Goal: Task Accomplishment & Management: Manage account settings

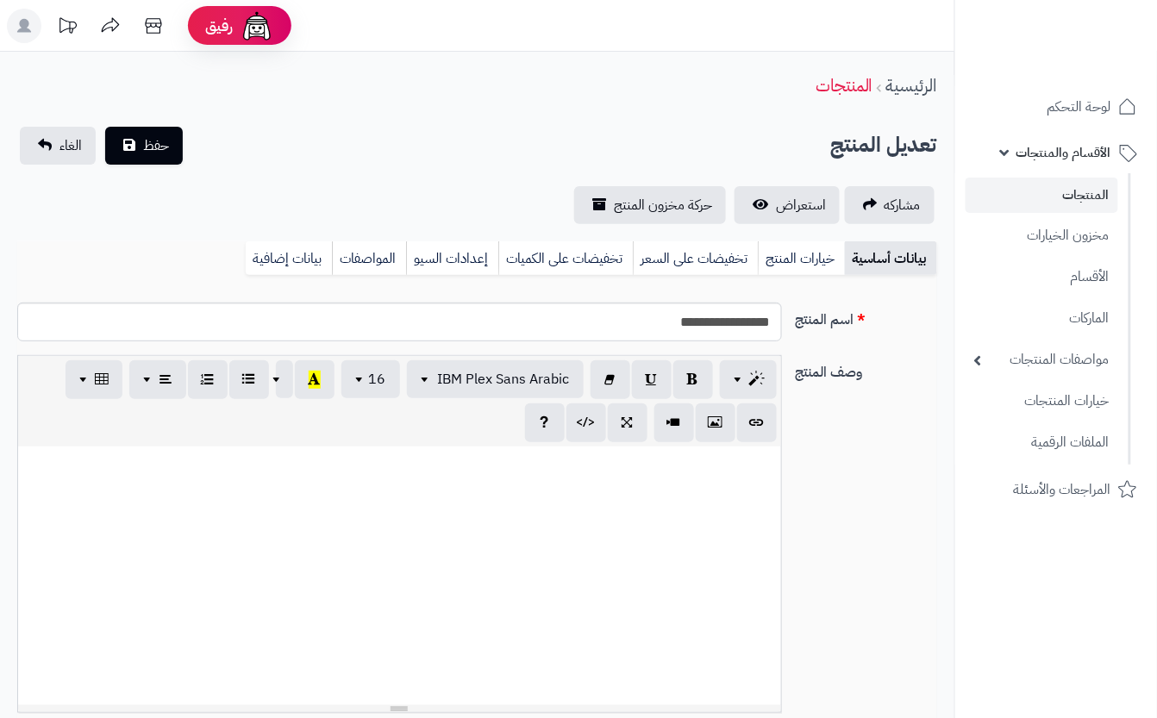
scroll to position [0, 19]
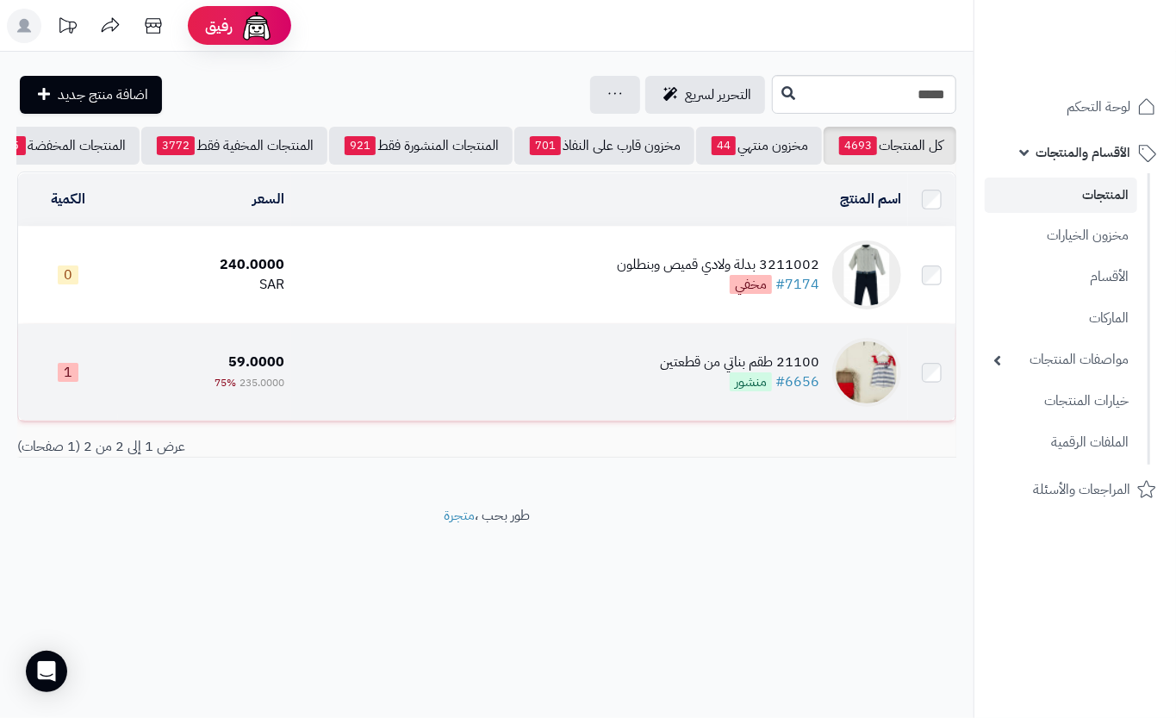
click at [634, 390] on td "21100 طقم بناتي من قطعتين #6656 منشور" at bounding box center [599, 372] width 617 height 97
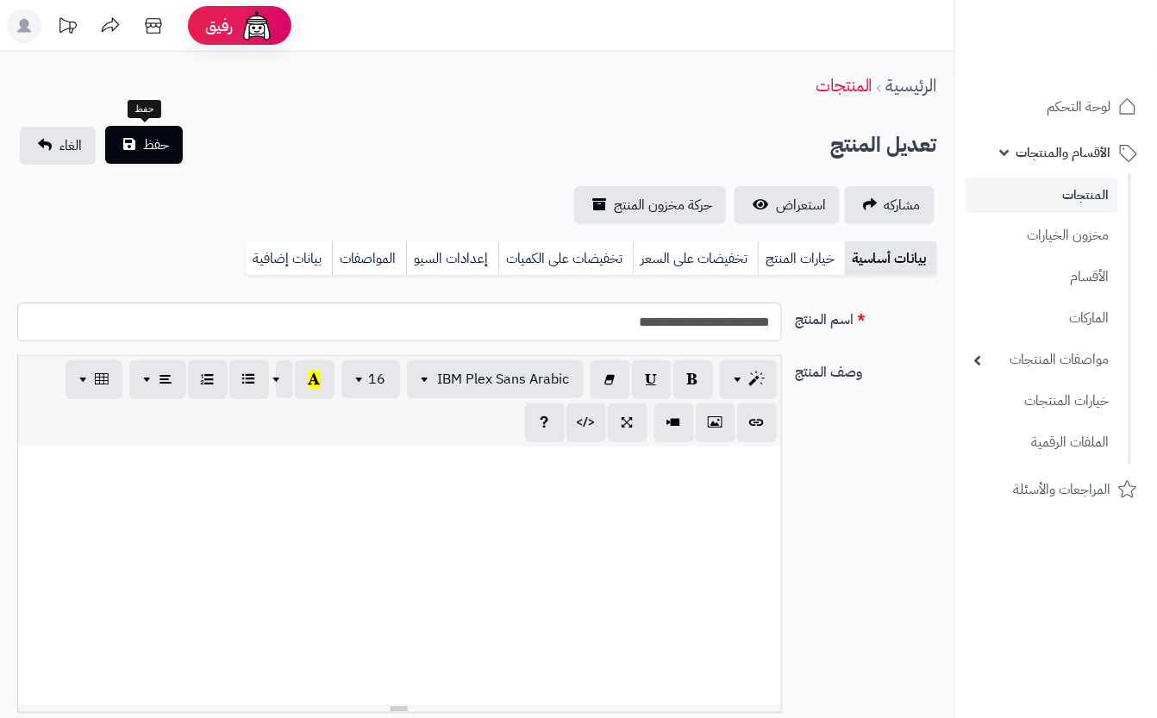
scroll to position [250, 0]
click at [160, 159] on button "حفظ" at bounding box center [144, 145] width 78 height 38
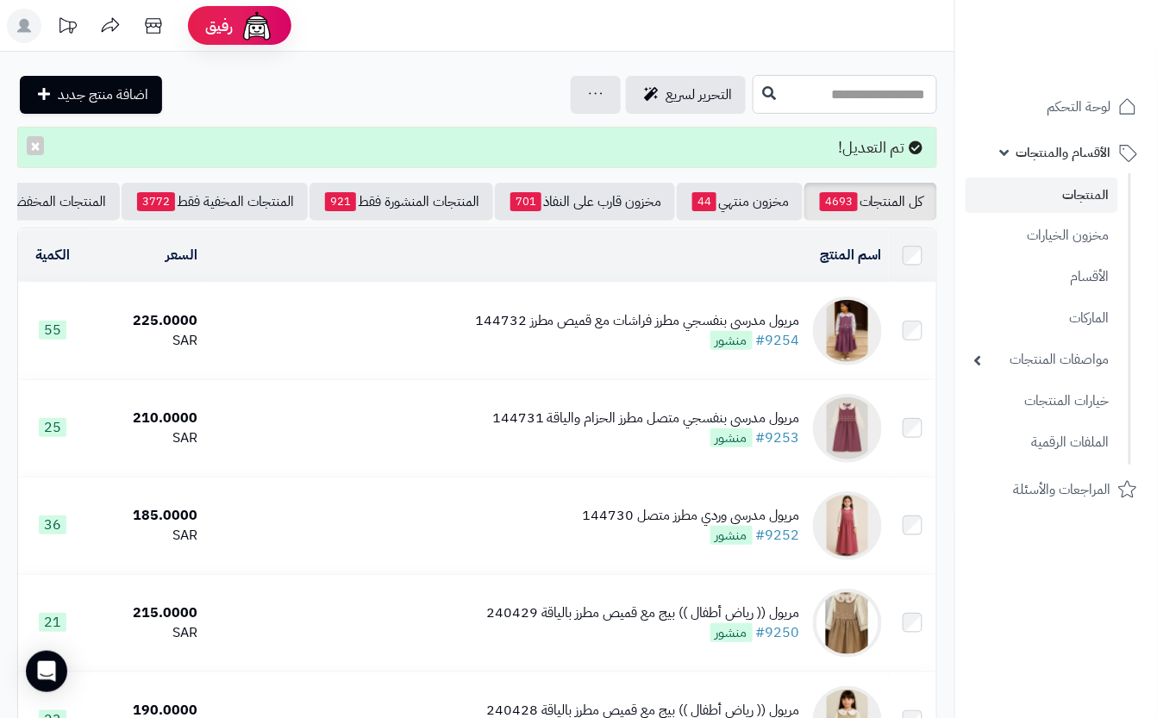
click at [889, 86] on input "text" at bounding box center [844, 94] width 184 height 39
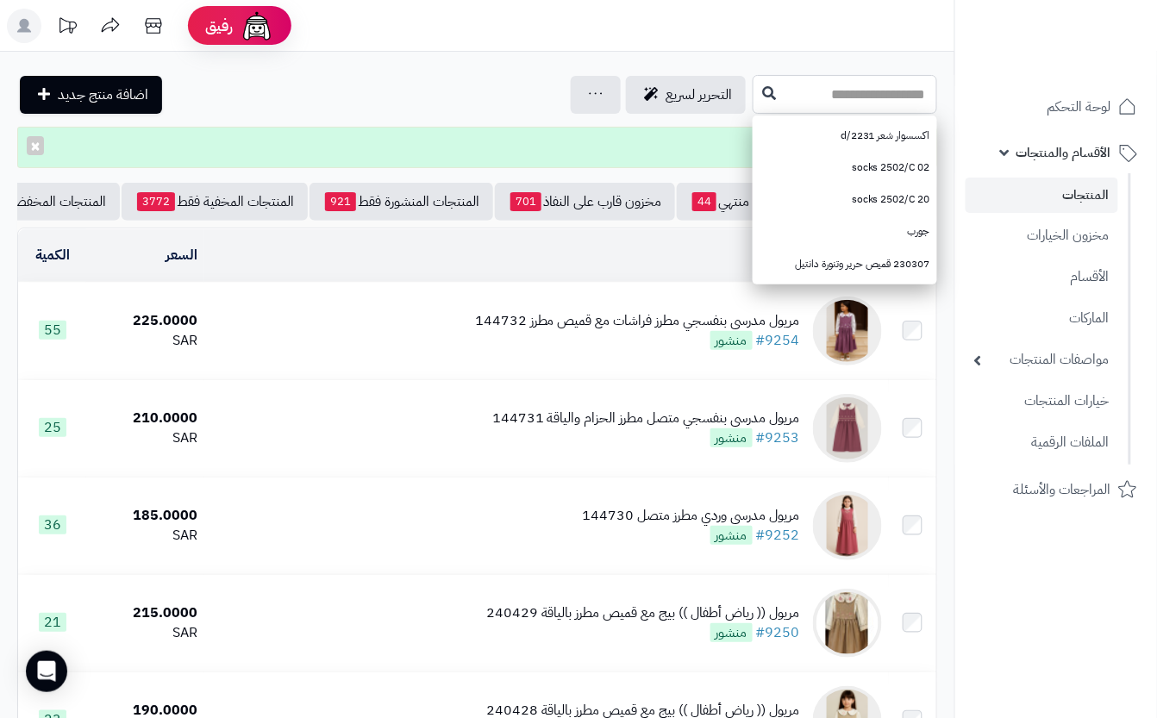
click at [752, 80] on input "text" at bounding box center [844, 94] width 184 height 39
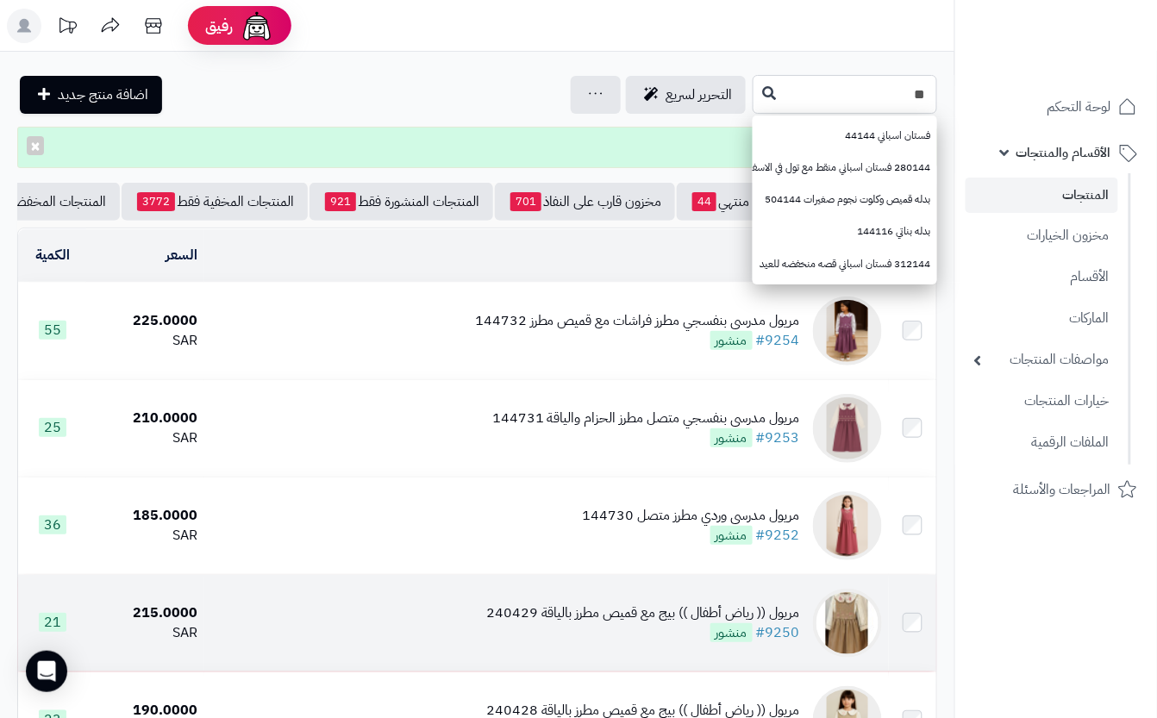
type input "*"
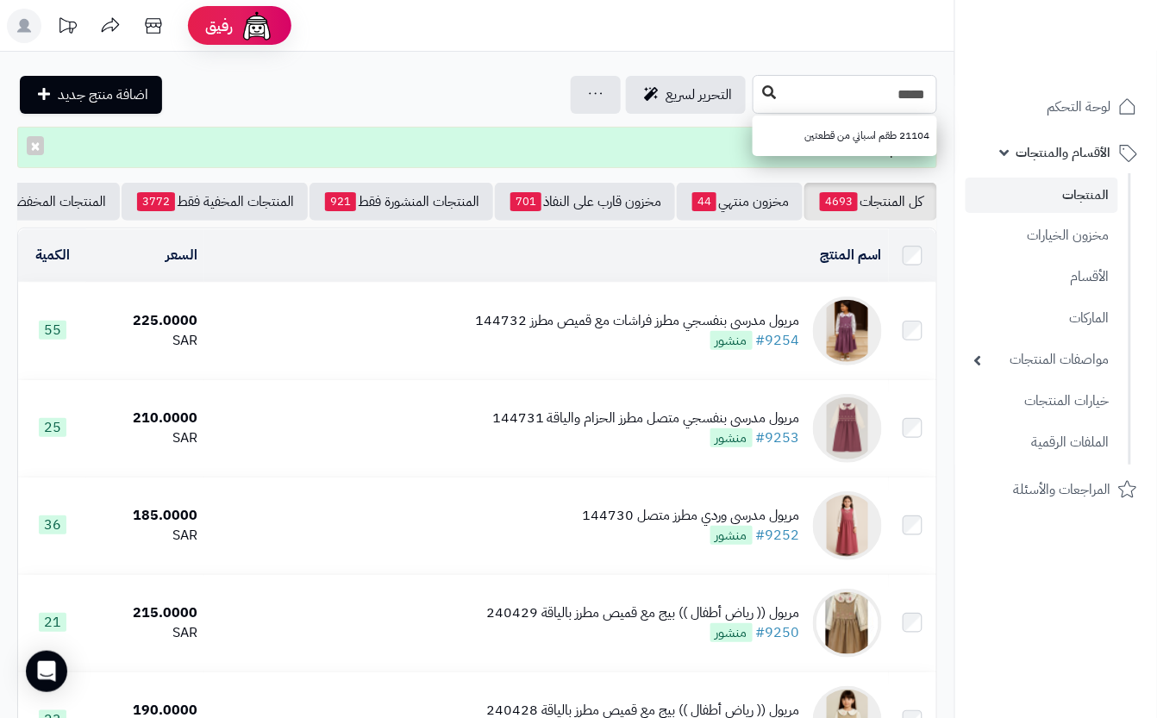
type input "*****"
click at [756, 101] on button at bounding box center [769, 93] width 26 height 33
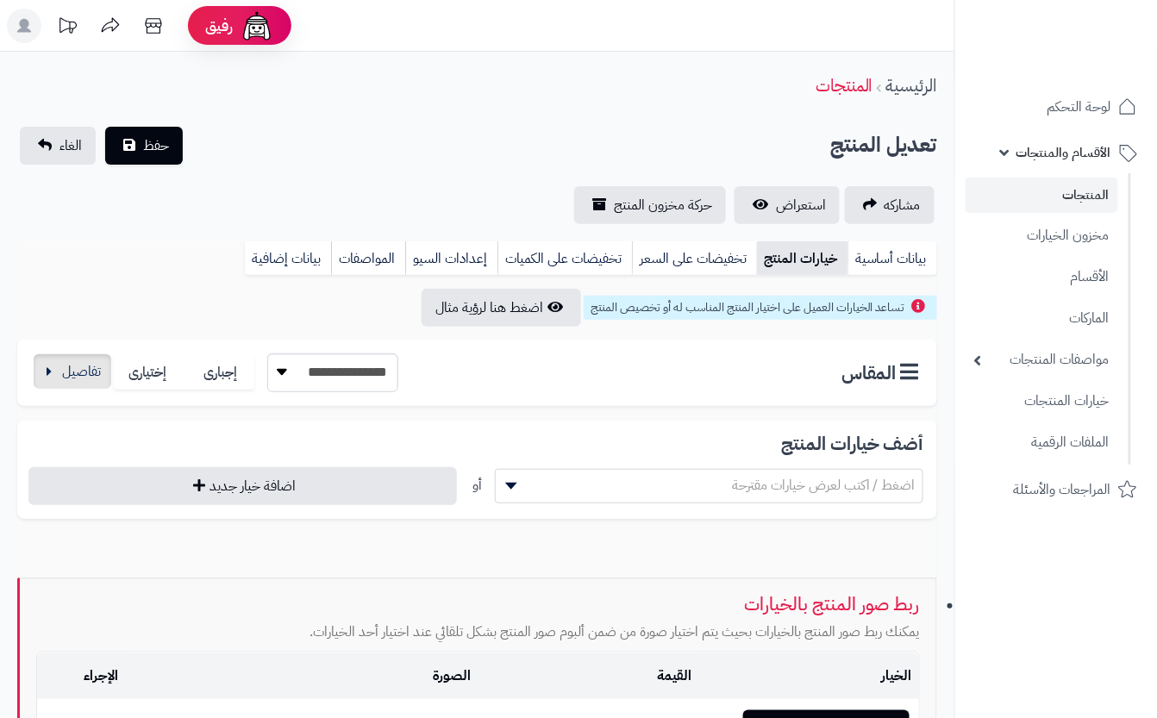
click at [86, 390] on div "**********" at bounding box center [214, 372] width 367 height 39
click at [77, 372] on button "button" at bounding box center [73, 371] width 78 height 34
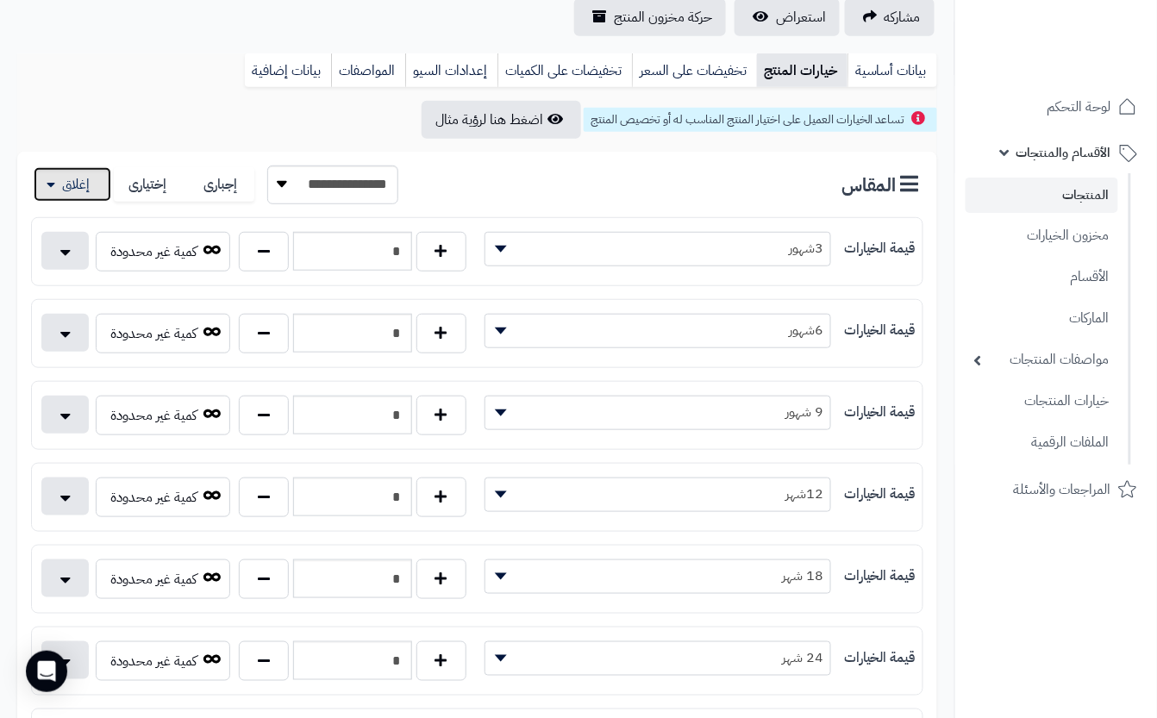
scroll to position [229, 0]
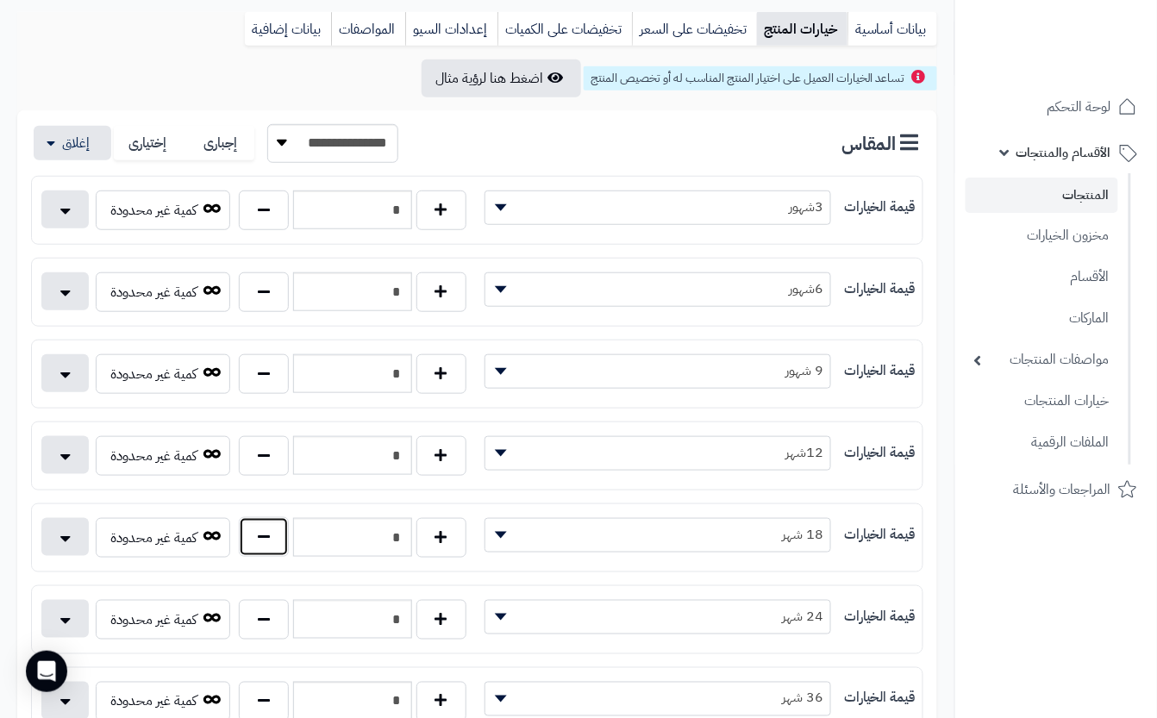
click at [267, 557] on button "button" at bounding box center [264, 537] width 50 height 40
type input "*"
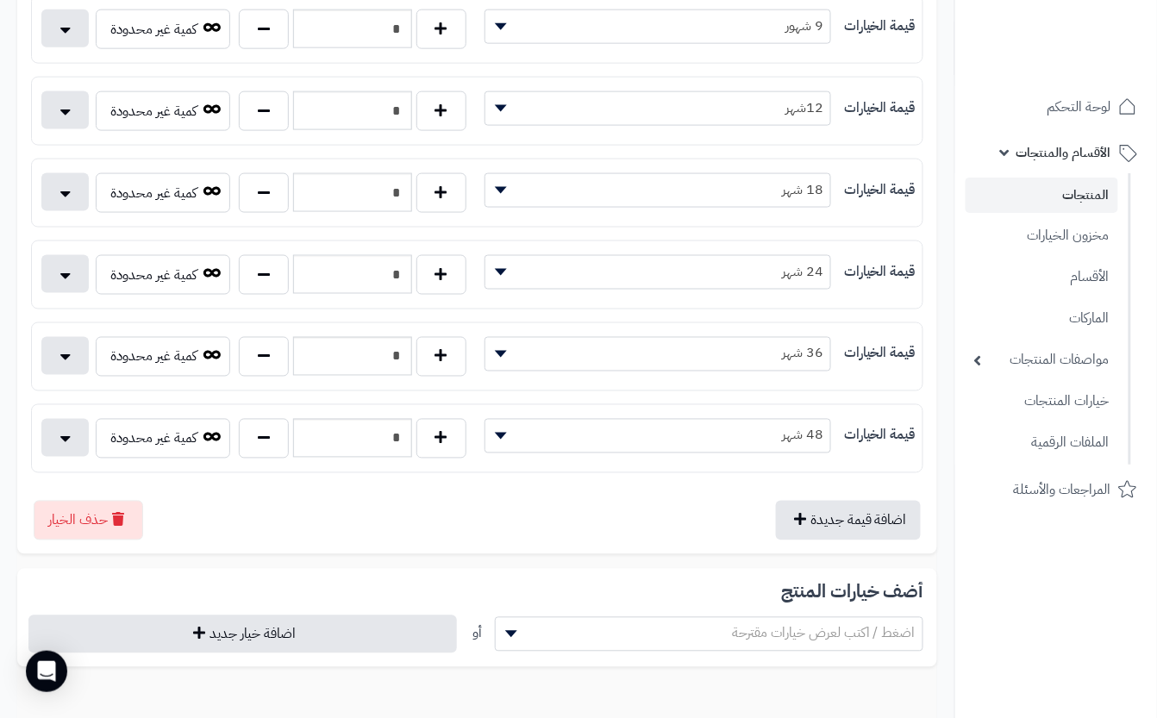
scroll to position [0, 0]
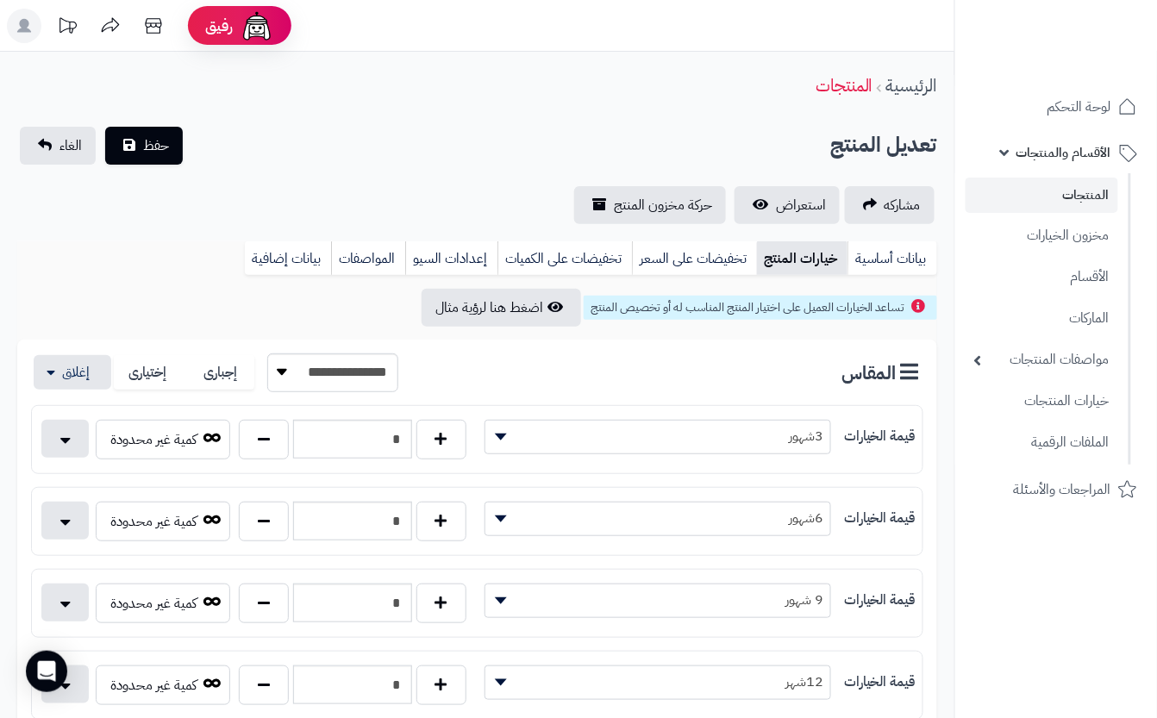
drag, startPoint x: 259, startPoint y: 207, endPoint x: 204, endPoint y: 178, distance: 62.5
click at [259, 203] on div "مشاركه استعراض حركة مخزون المنتج" at bounding box center [477, 205] width 920 height 38
click at [176, 159] on button "حفظ" at bounding box center [144, 145] width 78 height 38
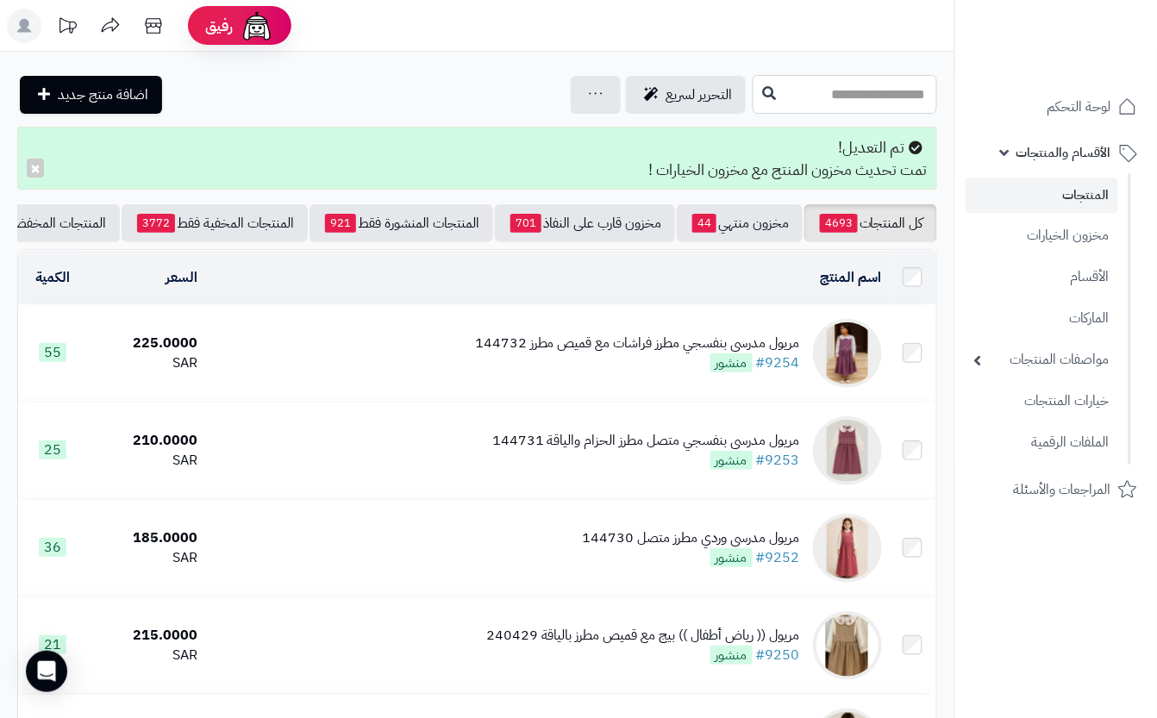
click at [752, 95] on input "text" at bounding box center [844, 94] width 184 height 39
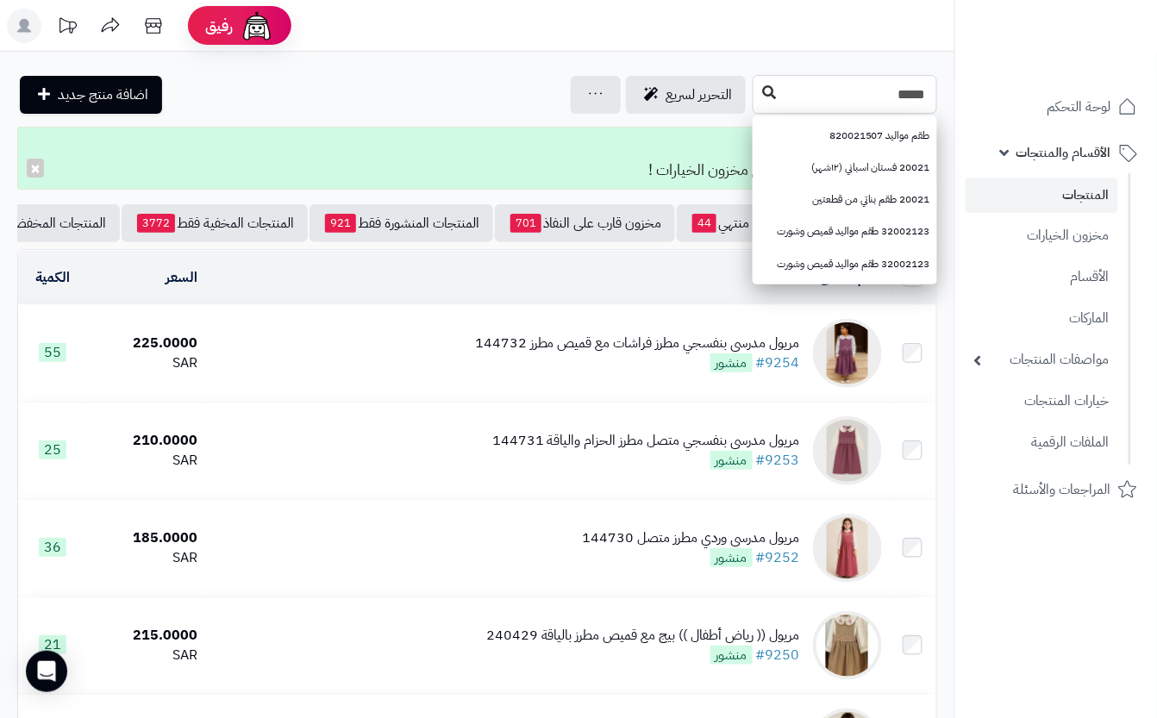
type input "*****"
click at [756, 91] on button at bounding box center [769, 93] width 26 height 33
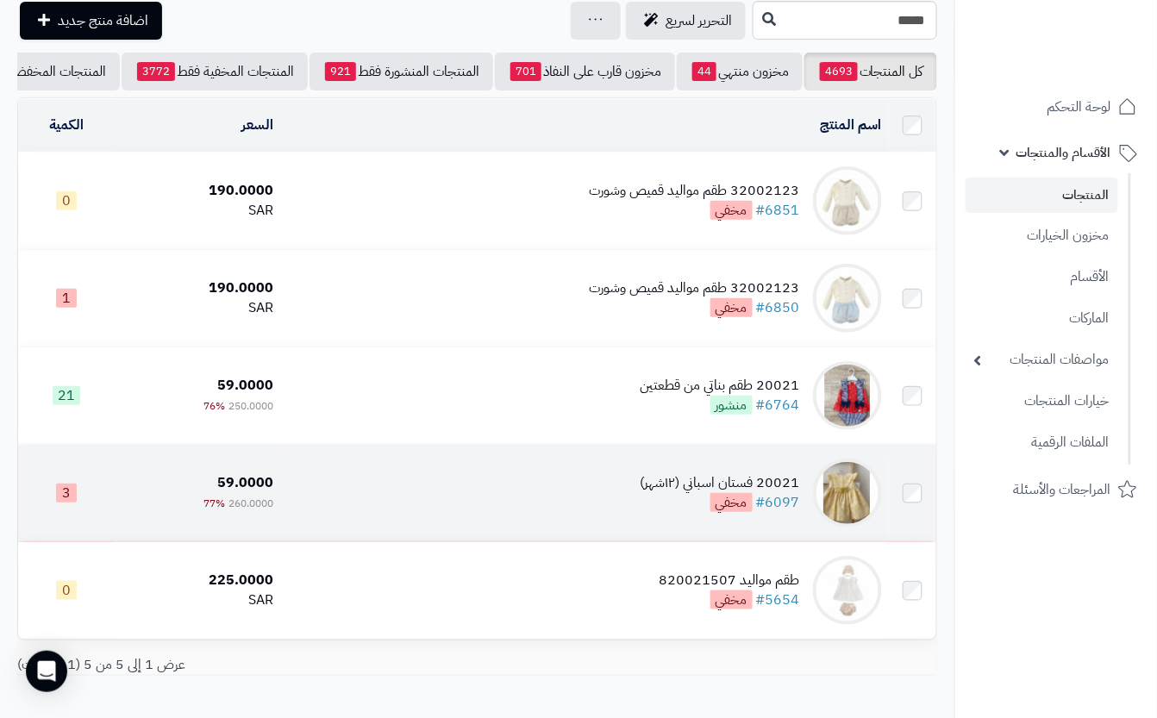
scroll to position [115, 0]
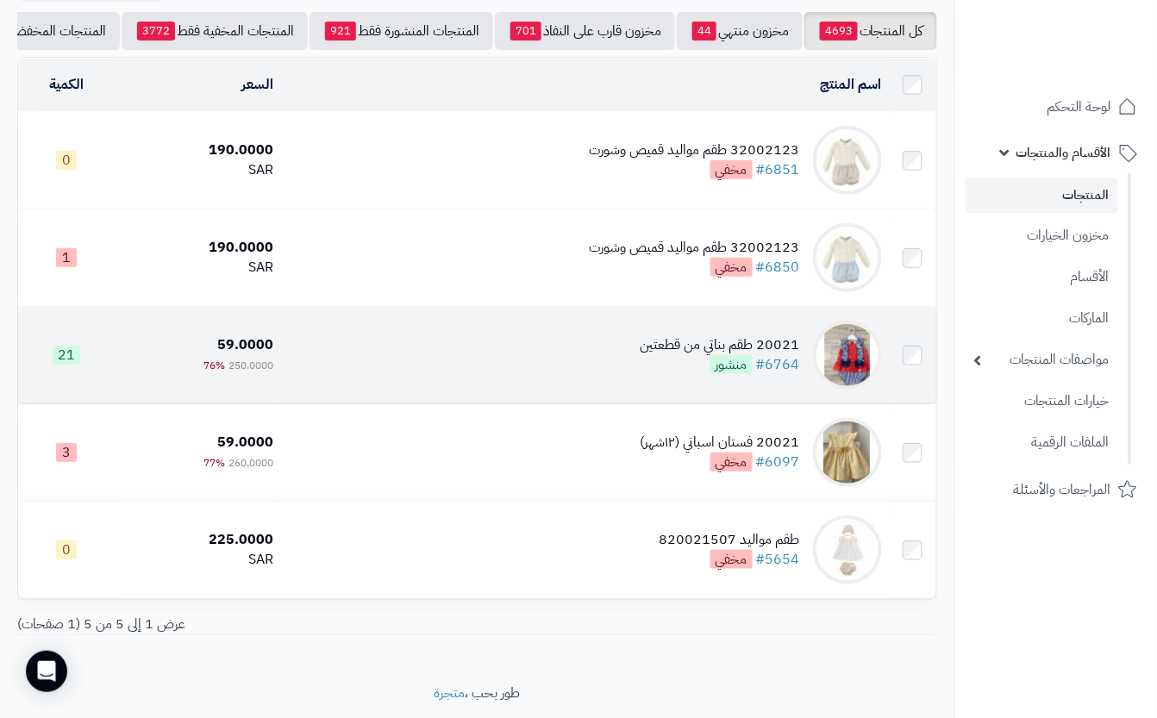
click at [493, 377] on td "20021 طقم بناتي من قطعتين #6764 منشور" at bounding box center [584, 355] width 608 height 97
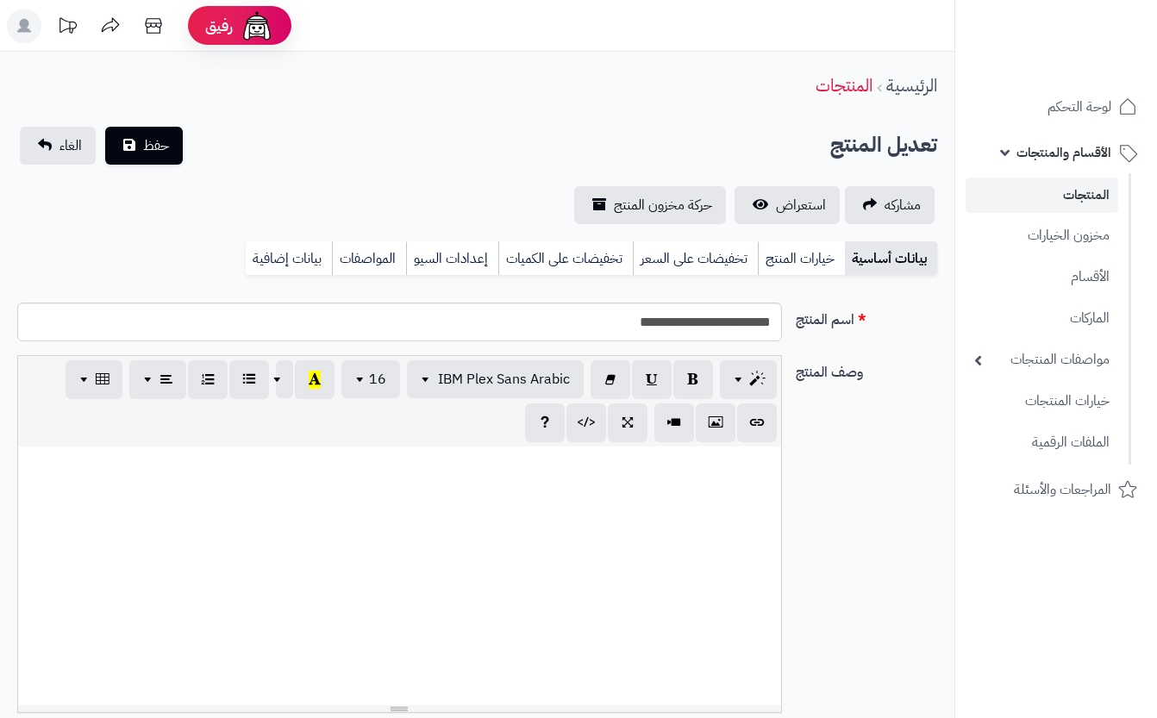
click at [800, 256] on link "خيارات المنتج" at bounding box center [801, 258] width 87 height 34
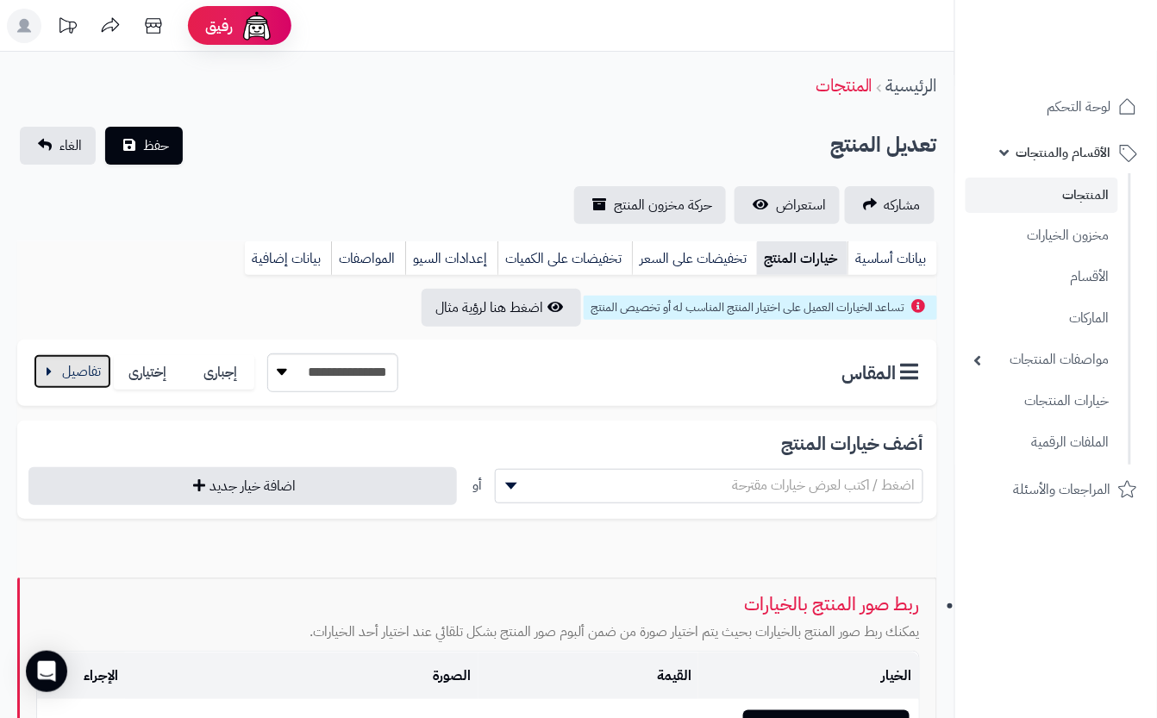
click at [100, 377] on button "button" at bounding box center [73, 371] width 78 height 34
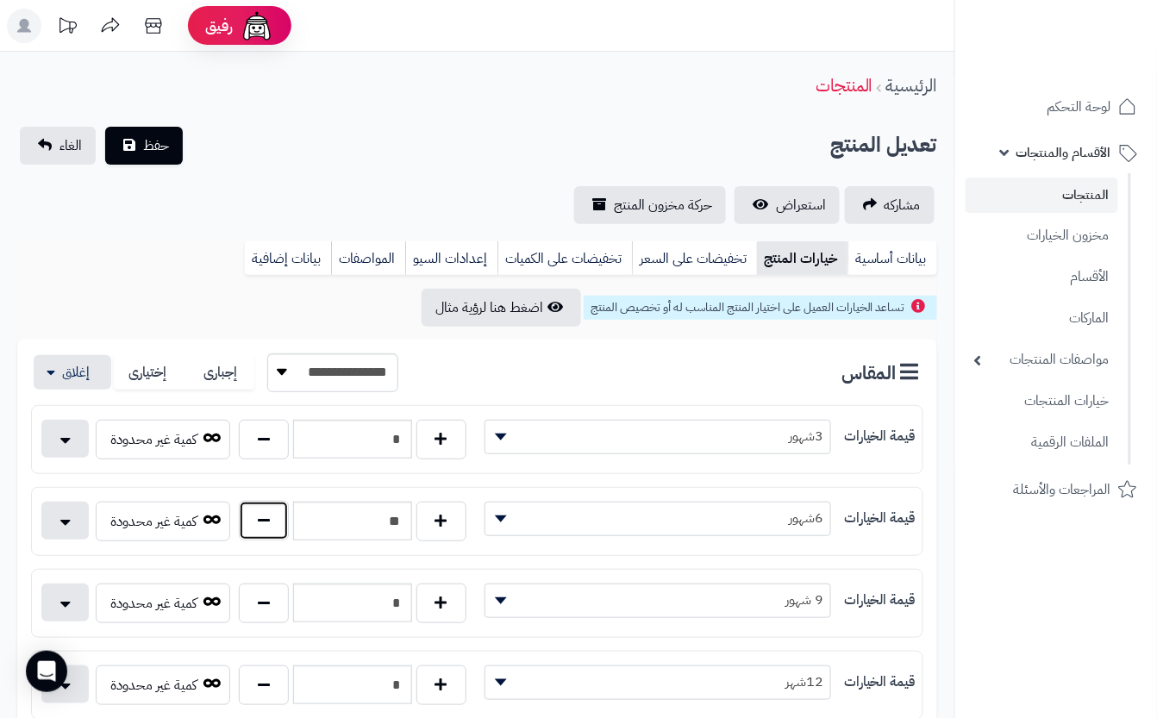
click at [250, 525] on button "button" at bounding box center [264, 521] width 50 height 40
type input "**"
drag, startPoint x: 404, startPoint y: 183, endPoint x: 393, endPoint y: 179, distance: 11.7
click at [393, 179] on div "**********" at bounding box center [477, 175] width 954 height 97
click at [149, 149] on span "حفظ" at bounding box center [156, 144] width 26 height 21
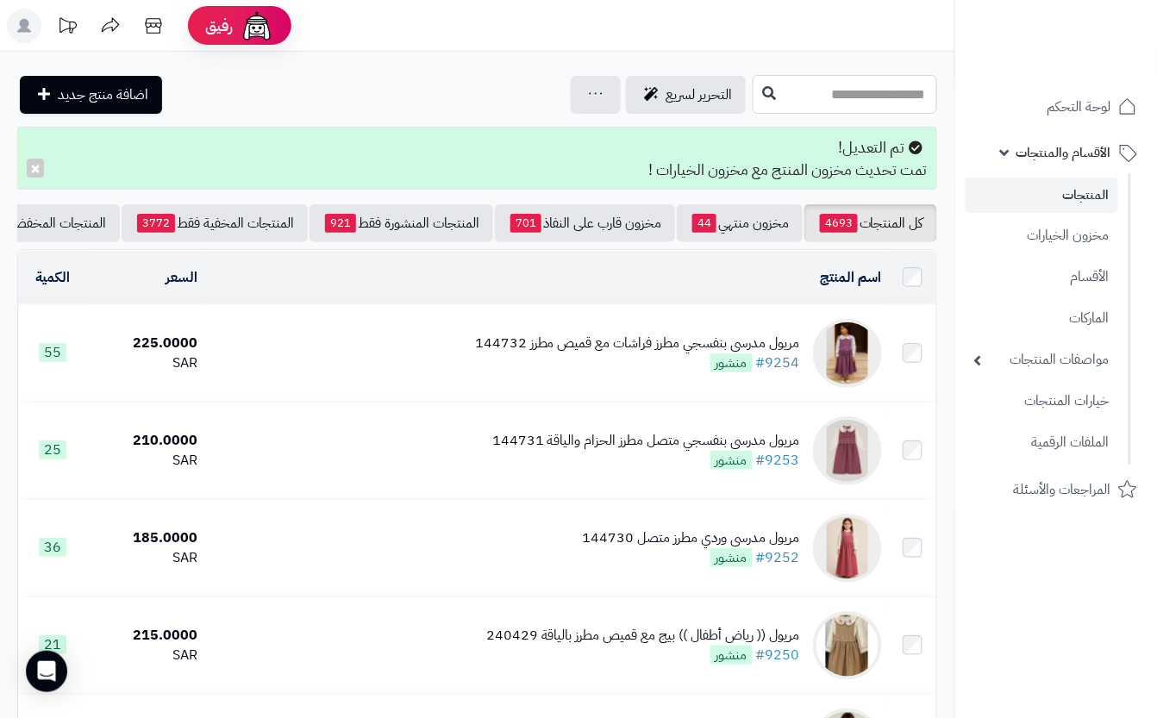
click at [880, 94] on input "text" at bounding box center [844, 94] width 184 height 39
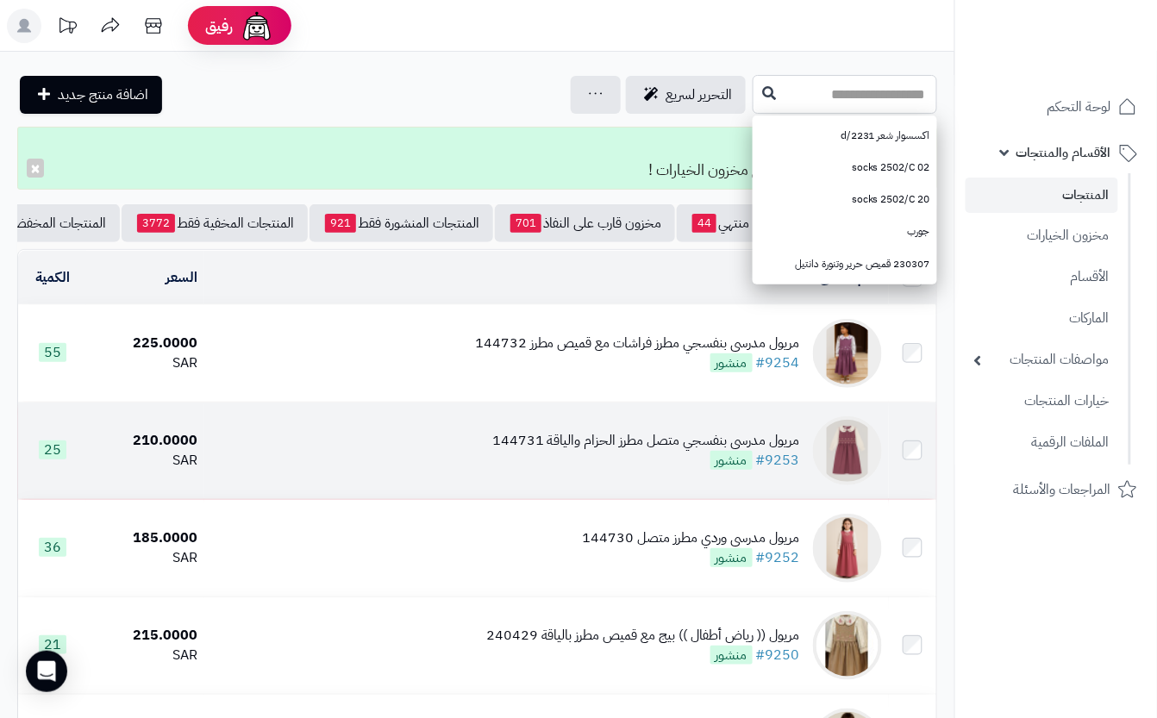
drag, startPoint x: 752, startPoint y: 97, endPoint x: 643, endPoint y: 452, distance: 370.5
click at [752, 101] on input "text" at bounding box center [844, 94] width 184 height 39
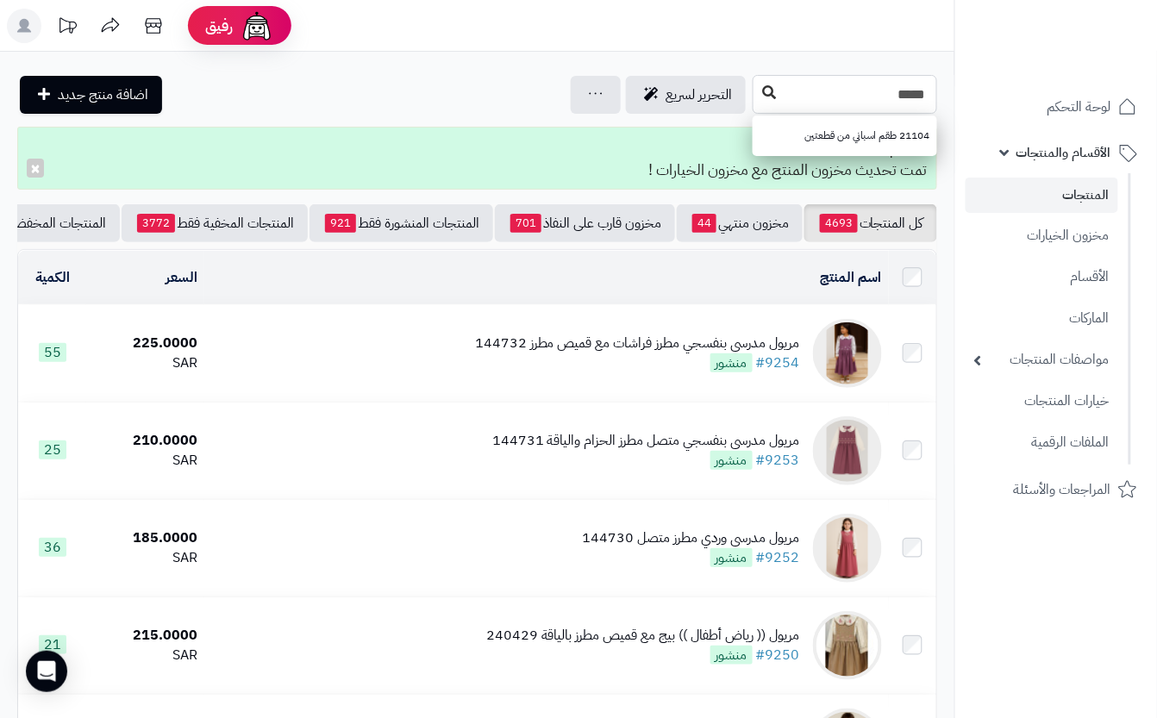
type input "*****"
click at [756, 101] on button at bounding box center [769, 93] width 26 height 33
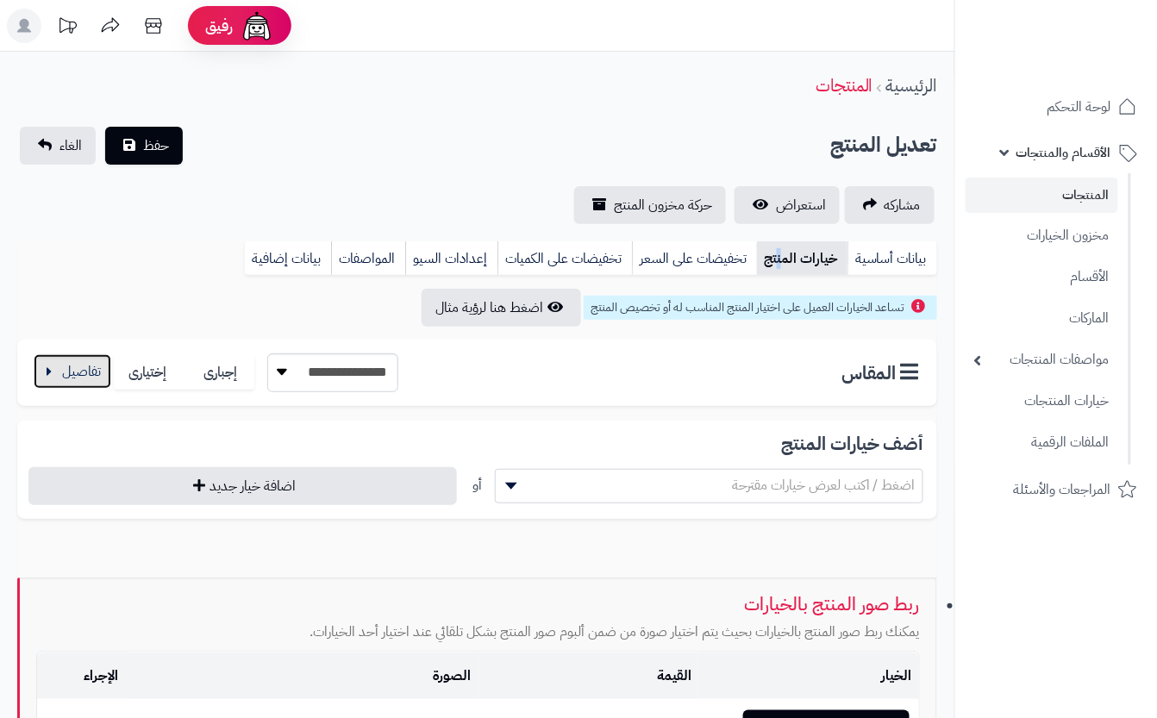
click at [98, 366] on button "button" at bounding box center [73, 371] width 78 height 34
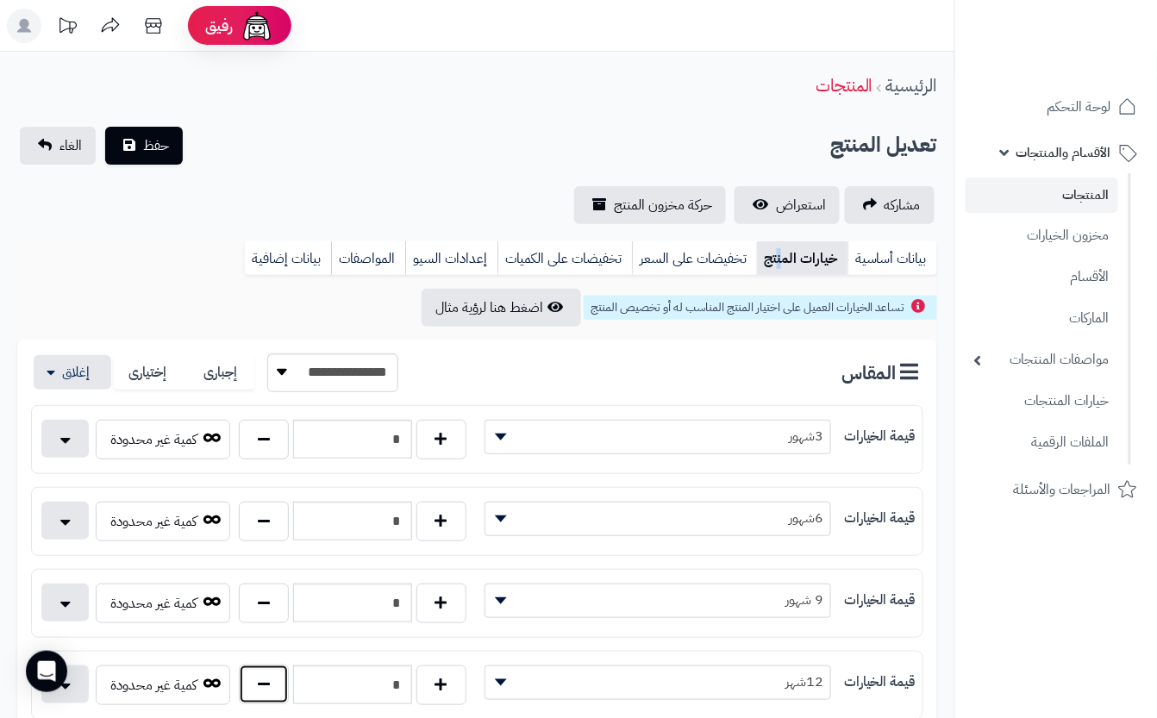
click at [257, 687] on button "button" at bounding box center [264, 684] width 50 height 40
type input "*"
drag, startPoint x: 340, startPoint y: 156, endPoint x: 253, endPoint y: 152, distance: 86.3
click at [341, 156] on div "تعديل المنتج حفظ الغاء" at bounding box center [477, 146] width 920 height 38
click at [163, 149] on span "حفظ" at bounding box center [156, 144] width 26 height 21
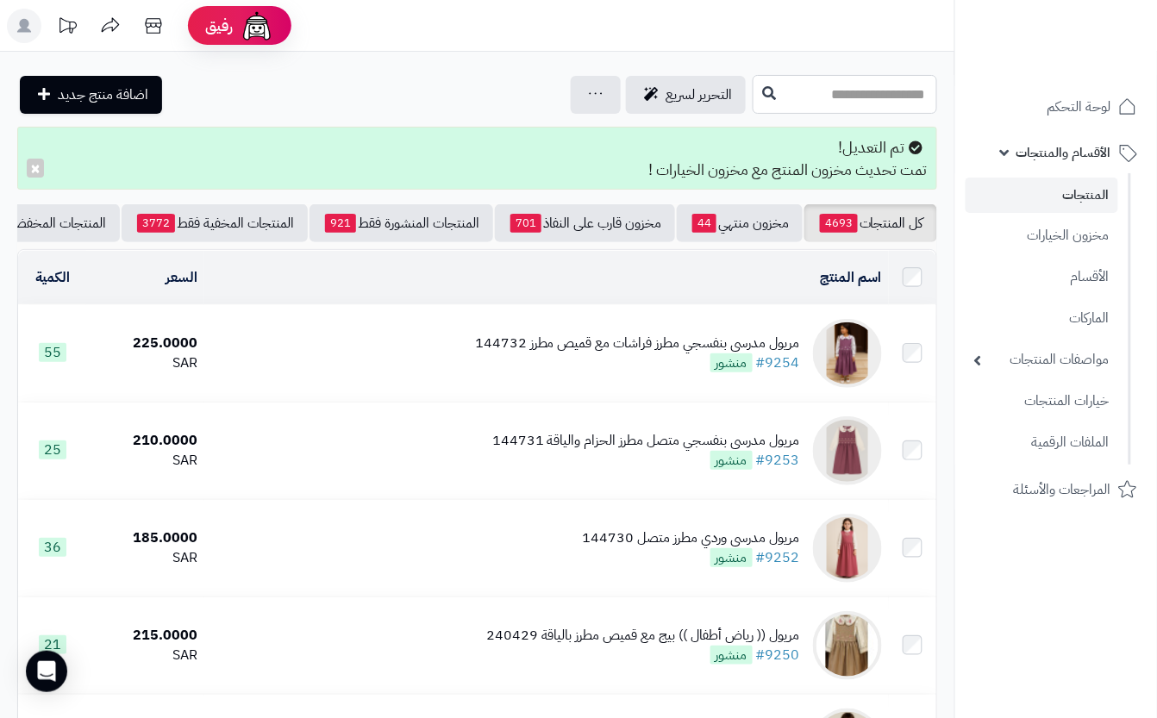
click at [814, 94] on input "text" at bounding box center [844, 94] width 184 height 39
